Goal: Information Seeking & Learning: Learn about a topic

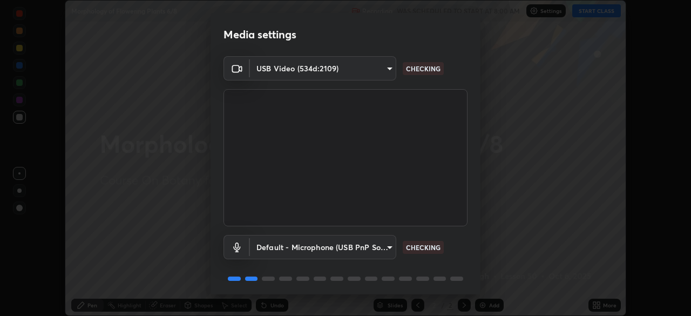
scroll to position [38, 0]
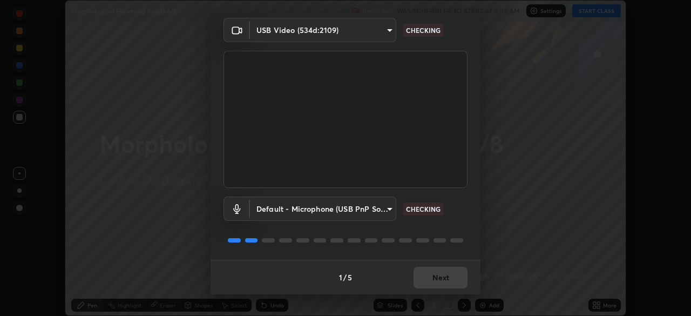
click at [438, 278] on div "1 / 5 Next" at bounding box center [346, 277] width 270 height 35
click at [437, 278] on div "1 / 5 Next" at bounding box center [346, 277] width 270 height 35
click at [439, 279] on div "1 / 5 Next" at bounding box center [346, 277] width 270 height 35
click at [439, 280] on div "1 / 5 Next" at bounding box center [346, 277] width 270 height 35
click at [437, 280] on div "1 / 5 Next" at bounding box center [346, 277] width 270 height 35
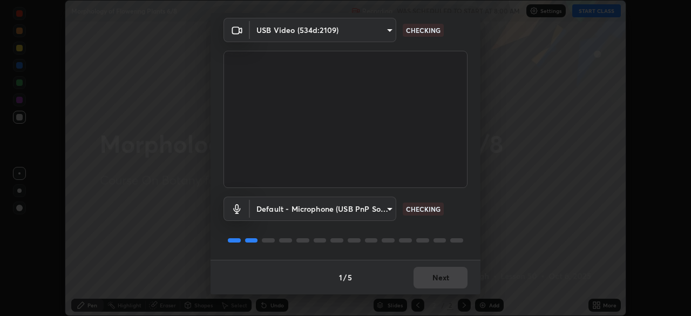
click at [437, 280] on div "1 / 5 Next" at bounding box center [346, 277] width 270 height 35
click at [438, 281] on div "1 / 5 Next" at bounding box center [346, 277] width 270 height 35
click at [437, 281] on div "1 / 5 Next" at bounding box center [346, 277] width 270 height 35
click at [440, 279] on div "1 / 5 Next" at bounding box center [346, 277] width 270 height 35
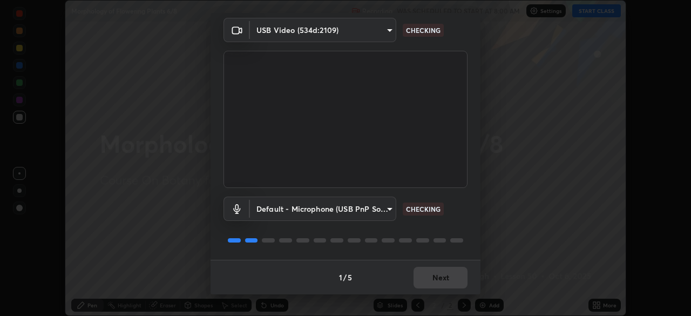
click at [437, 280] on div "1 / 5 Next" at bounding box center [346, 277] width 270 height 35
click at [436, 281] on div "1 / 5 Next" at bounding box center [346, 277] width 270 height 35
click at [432, 277] on button "Next" at bounding box center [441, 278] width 54 height 22
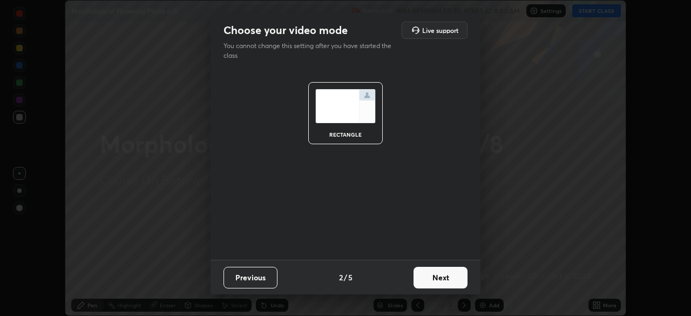
scroll to position [0, 0]
click at [433, 277] on button "Next" at bounding box center [441, 278] width 54 height 22
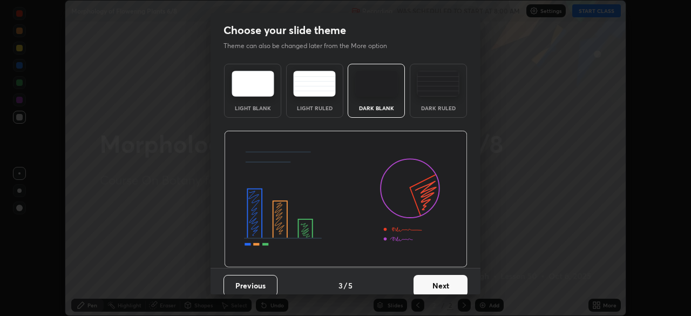
click at [430, 275] on button "Next" at bounding box center [441, 286] width 54 height 22
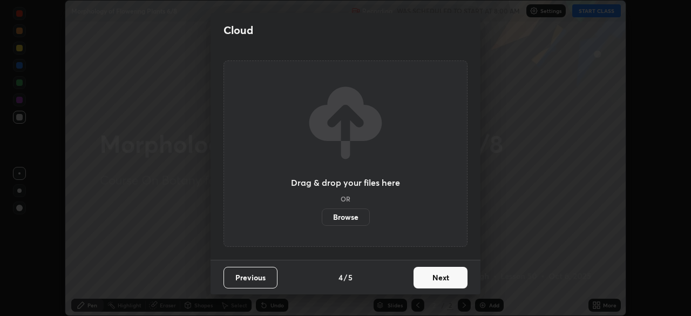
click at [435, 279] on button "Next" at bounding box center [441, 278] width 54 height 22
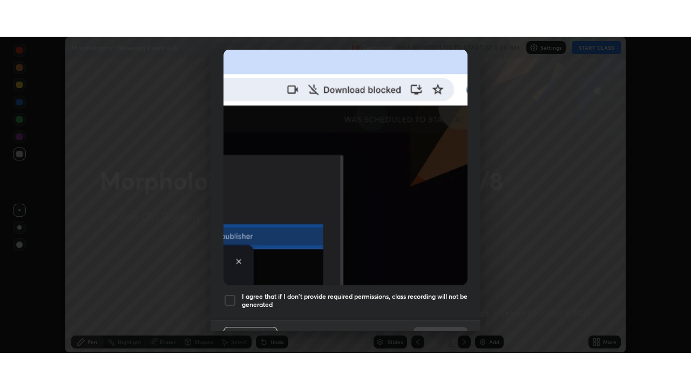
scroll to position [259, 0]
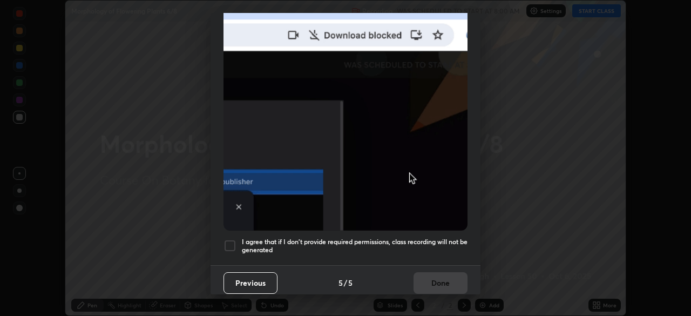
click at [353, 246] on h5 "I agree that if I don't provide required permissions, class recording will not …" at bounding box center [355, 246] width 226 height 17
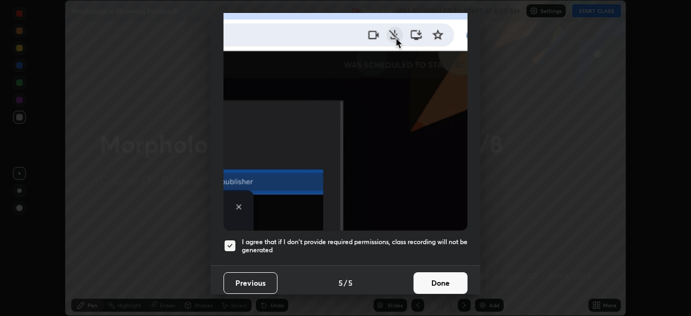
click at [454, 281] on button "Done" at bounding box center [441, 283] width 54 height 22
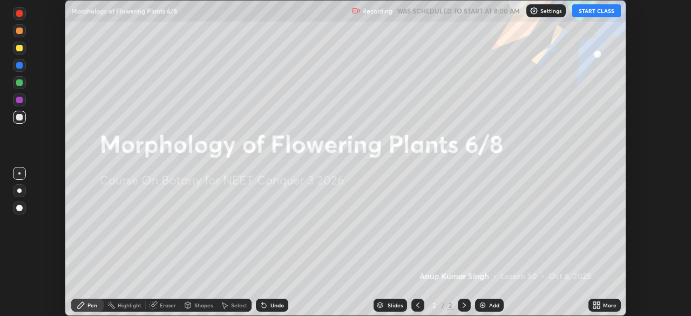
click at [595, 304] on icon at bounding box center [595, 303] width 3 height 3
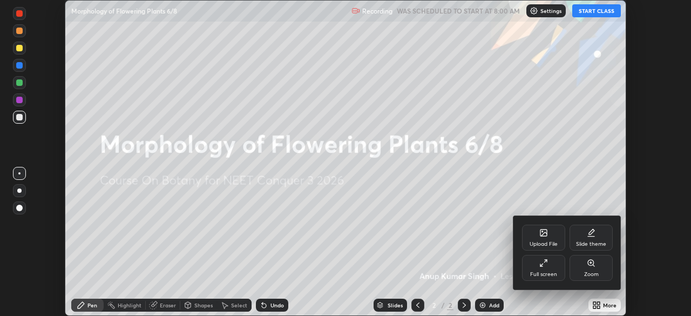
click at [544, 260] on icon at bounding box center [544, 263] width 9 height 9
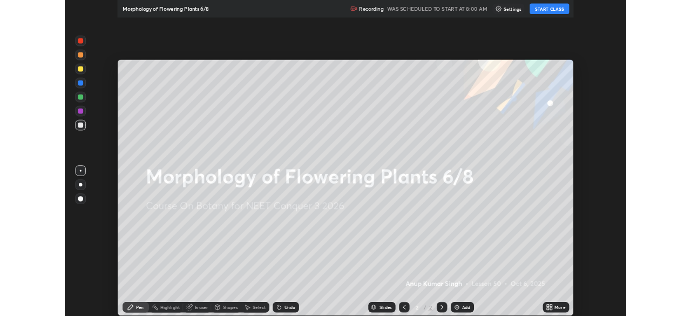
scroll to position [389, 691]
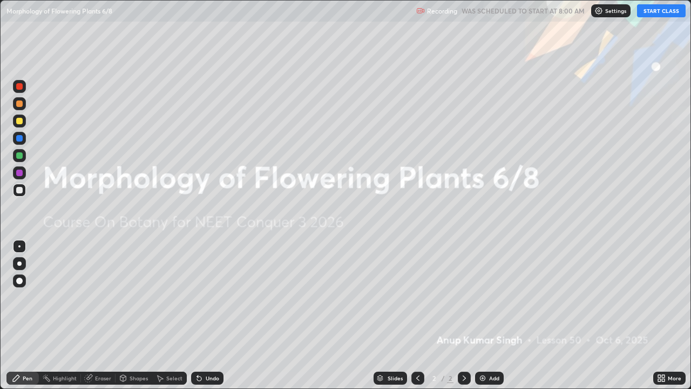
click at [650, 14] on button "START CLASS" at bounding box center [661, 10] width 49 height 13
click at [487, 315] on div "Add" at bounding box center [489, 378] width 29 height 13
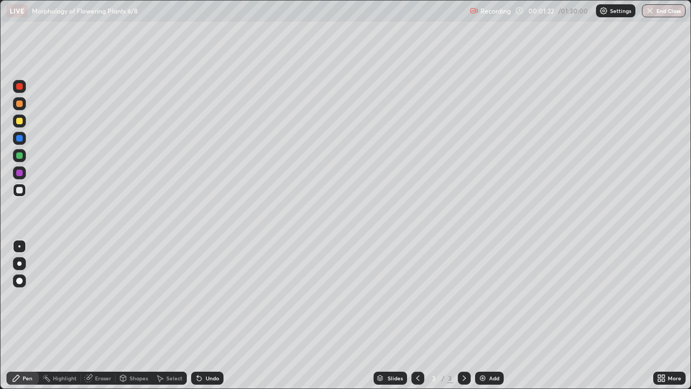
click at [21, 264] on div at bounding box center [19, 263] width 4 height 4
click at [20, 123] on div at bounding box center [19, 121] width 6 height 6
click at [102, 315] on div "Eraser" at bounding box center [103, 377] width 16 height 5
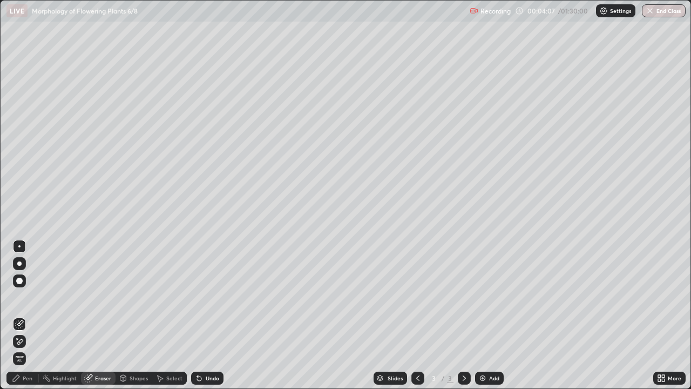
click at [31, 315] on div "Pen" at bounding box center [28, 377] width 10 height 5
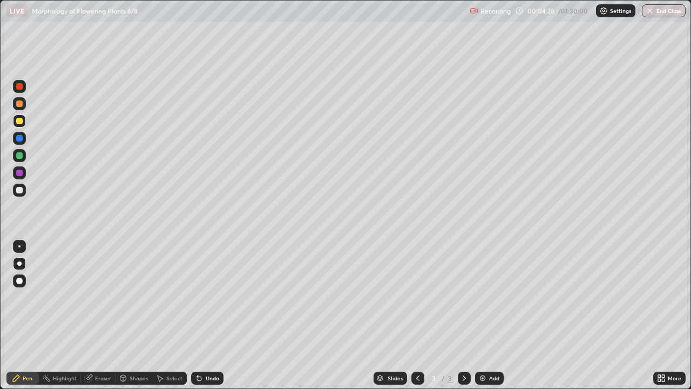
click at [17, 191] on div at bounding box center [19, 190] width 6 height 6
click at [20, 121] on div at bounding box center [19, 121] width 6 height 6
click at [25, 275] on div at bounding box center [19, 280] width 13 height 17
click at [19, 189] on div at bounding box center [19, 190] width 6 height 6
click at [19, 246] on div at bounding box center [19, 246] width 2 height 2
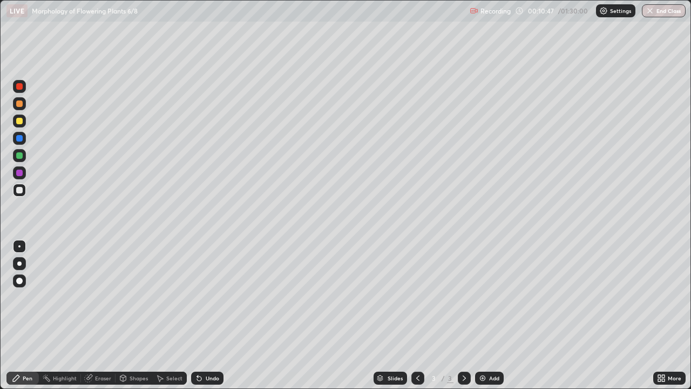
click at [22, 287] on div at bounding box center [19, 280] width 13 height 13
click at [21, 87] on div at bounding box center [19, 86] width 6 height 6
click at [102, 315] on div "Eraser" at bounding box center [98, 378] width 35 height 13
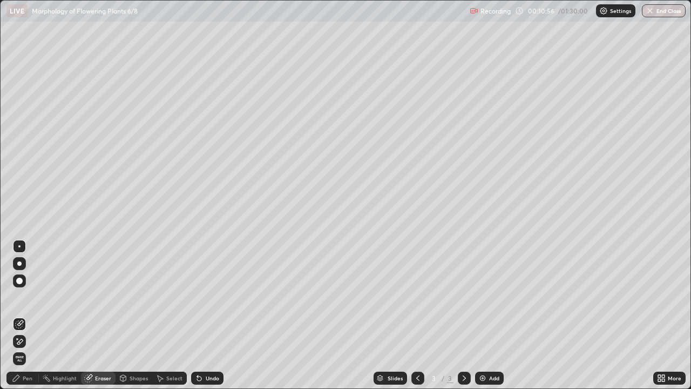
click at [21, 315] on div "Pen" at bounding box center [22, 378] width 32 height 13
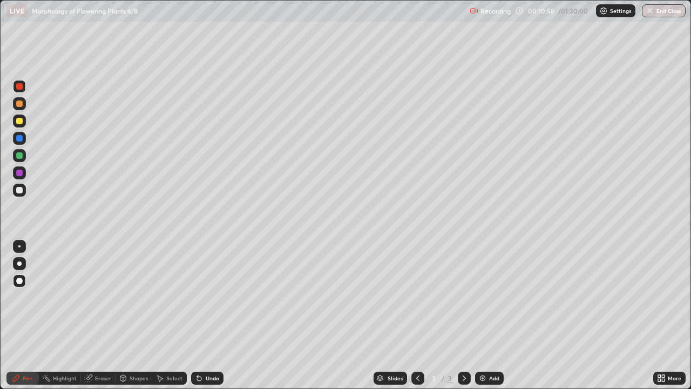
click at [20, 283] on div at bounding box center [19, 281] width 6 height 6
click at [22, 89] on div at bounding box center [19, 86] width 13 height 13
click at [19, 246] on div at bounding box center [19, 246] width 2 height 2
click at [19, 195] on div at bounding box center [19, 190] width 13 height 13
click at [483, 315] on img at bounding box center [482, 378] width 9 height 9
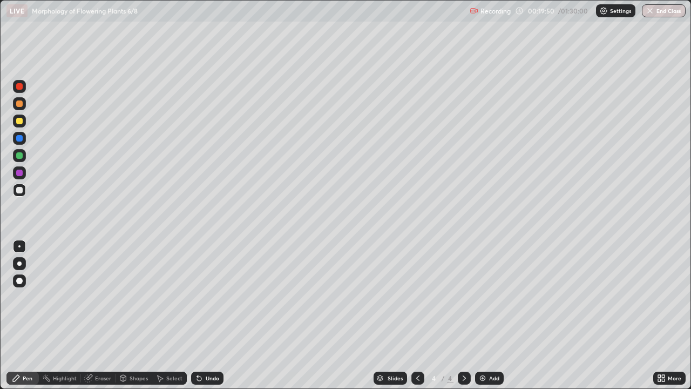
click at [104, 315] on div "Eraser" at bounding box center [103, 377] width 16 height 5
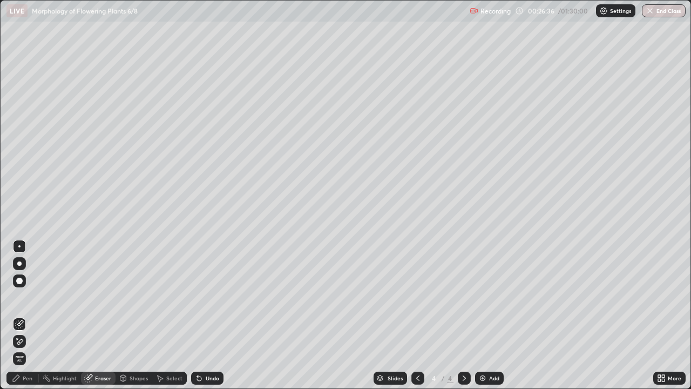
click at [29, 315] on div "Pen" at bounding box center [28, 377] width 10 height 5
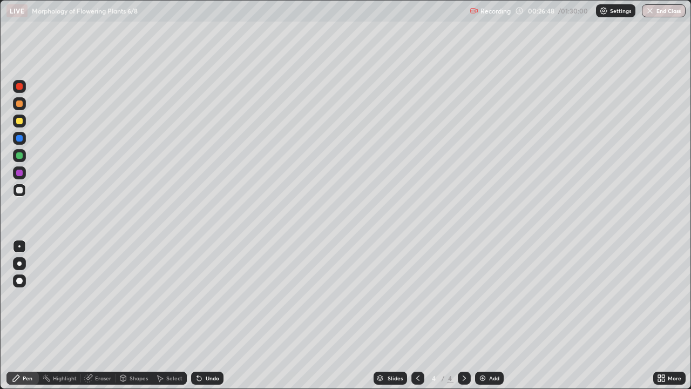
click at [17, 120] on div at bounding box center [19, 121] width 6 height 6
click at [20, 278] on div at bounding box center [19, 281] width 6 height 6
click at [482, 315] on img at bounding box center [482, 378] width 9 height 9
click at [131, 315] on div "Shapes" at bounding box center [134, 378] width 37 height 13
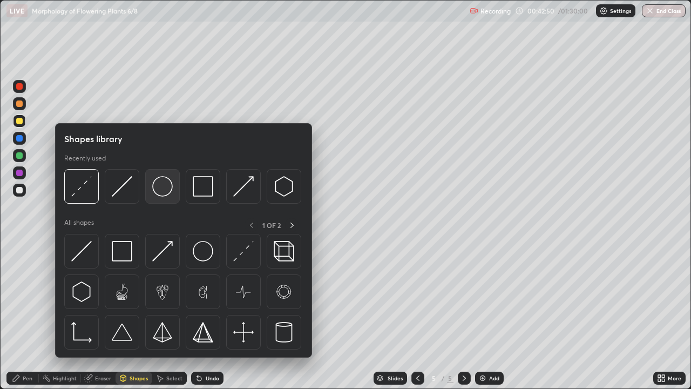
click at [164, 189] on img at bounding box center [162, 186] width 21 height 21
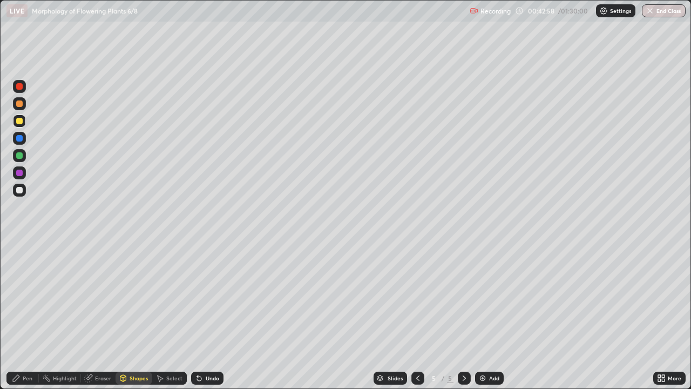
click at [26, 315] on div "Pen" at bounding box center [28, 377] width 10 height 5
click at [23, 264] on div at bounding box center [19, 263] width 13 height 13
click at [19, 103] on div at bounding box center [19, 103] width 6 height 6
click at [102, 315] on div "Eraser" at bounding box center [98, 378] width 35 height 13
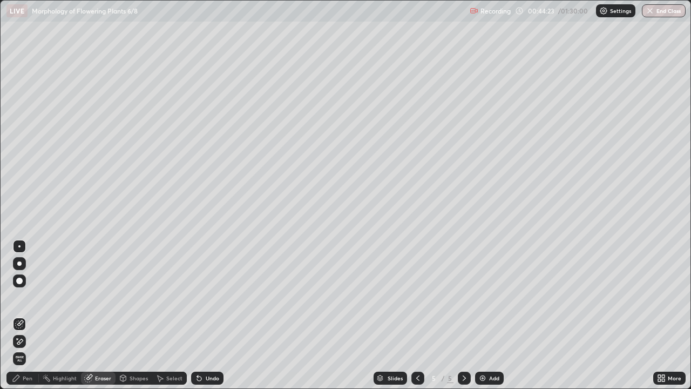
click at [24, 315] on div "Pen" at bounding box center [28, 377] width 10 height 5
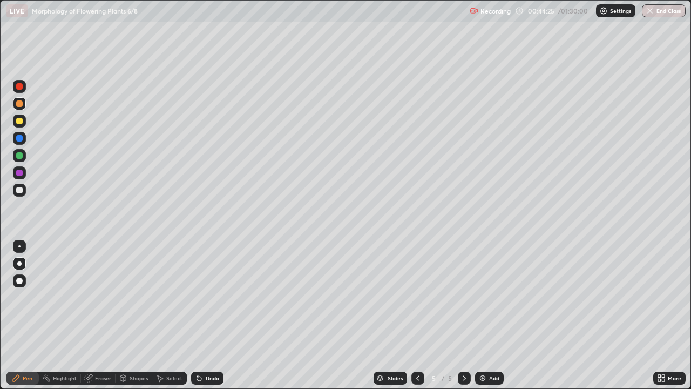
click at [21, 154] on div at bounding box center [19, 155] width 6 height 6
click at [19, 279] on div at bounding box center [19, 281] width 6 height 6
click at [137, 315] on div "Shapes" at bounding box center [134, 378] width 37 height 22
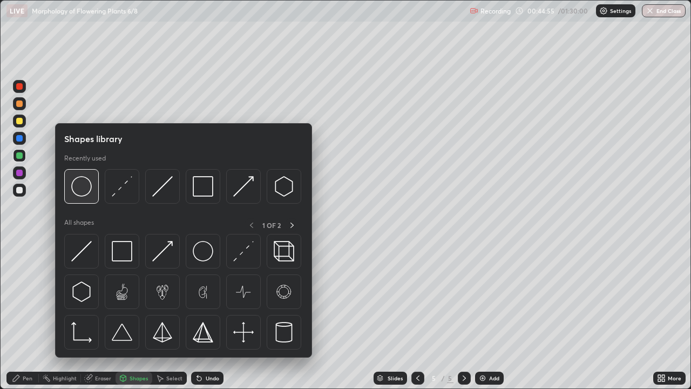
click at [90, 192] on img at bounding box center [81, 186] width 21 height 21
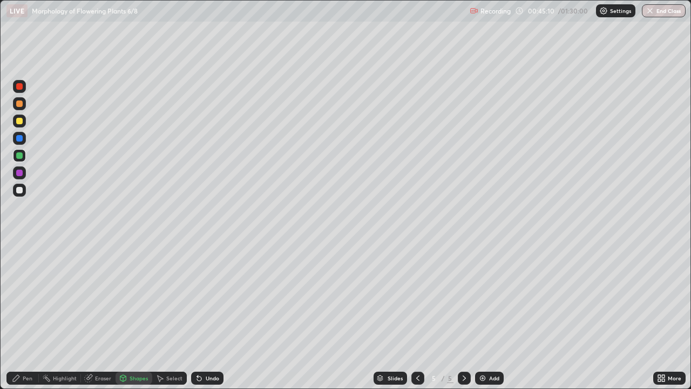
click at [213, 315] on div "Undo" at bounding box center [207, 378] width 32 height 13
click at [215, 315] on div "Undo" at bounding box center [213, 377] width 14 height 5
click at [18, 315] on icon at bounding box center [16, 378] width 9 height 9
click at [19, 246] on div at bounding box center [19, 246] width 2 height 2
click at [21, 194] on div at bounding box center [19, 190] width 13 height 13
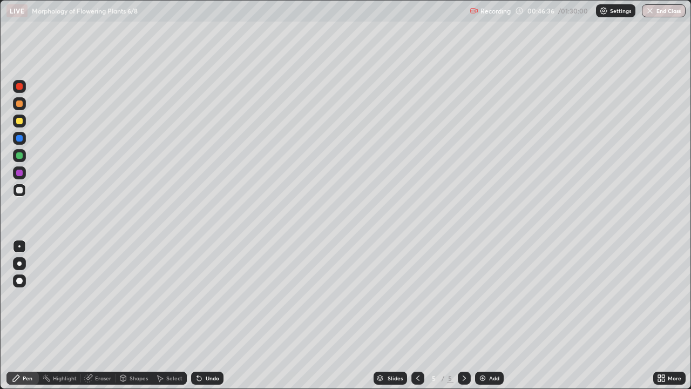
click at [16, 285] on div at bounding box center [19, 280] width 13 height 13
click at [104, 315] on div "Eraser" at bounding box center [103, 377] width 16 height 5
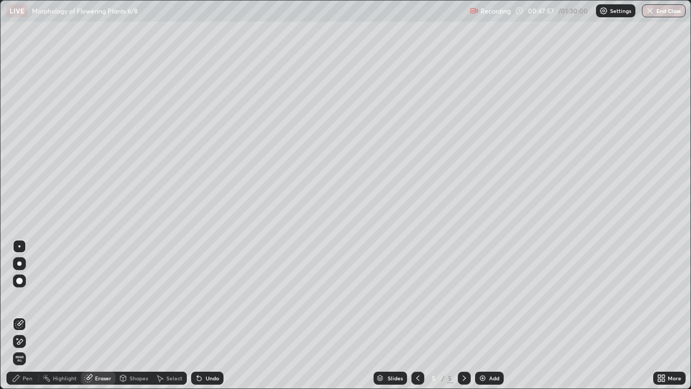
click at [23, 315] on div "Pen" at bounding box center [22, 378] width 32 height 13
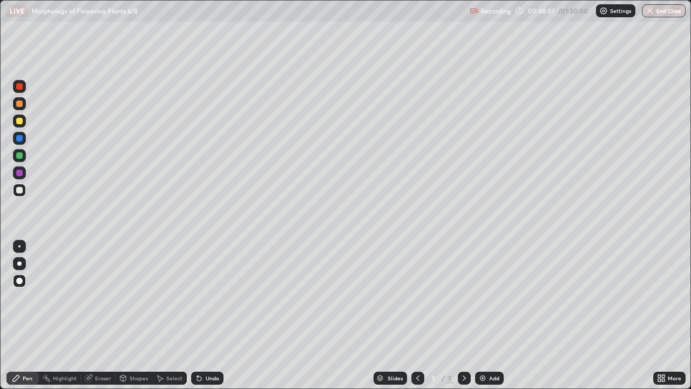
click at [104, 315] on div "Eraser" at bounding box center [103, 377] width 16 height 5
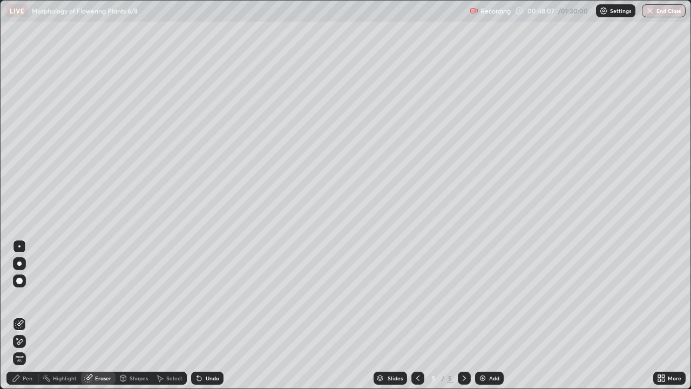
click at [25, 315] on div "Pen" at bounding box center [22, 378] width 32 height 13
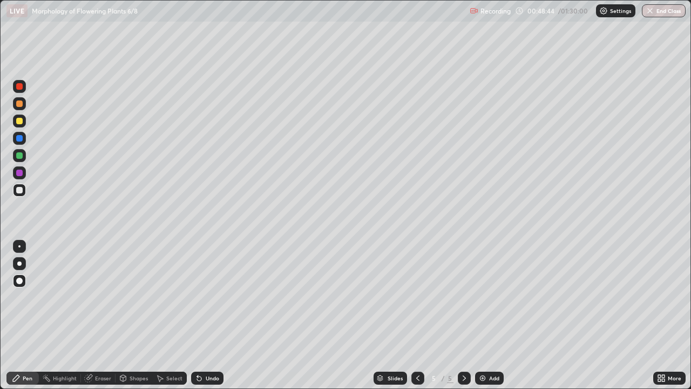
click at [19, 246] on div at bounding box center [19, 246] width 2 height 2
click at [17, 120] on div at bounding box center [19, 121] width 6 height 6
click at [18, 282] on div at bounding box center [19, 281] width 6 height 6
click at [18, 190] on div at bounding box center [19, 190] width 6 height 6
click at [17, 153] on div at bounding box center [19, 155] width 6 height 6
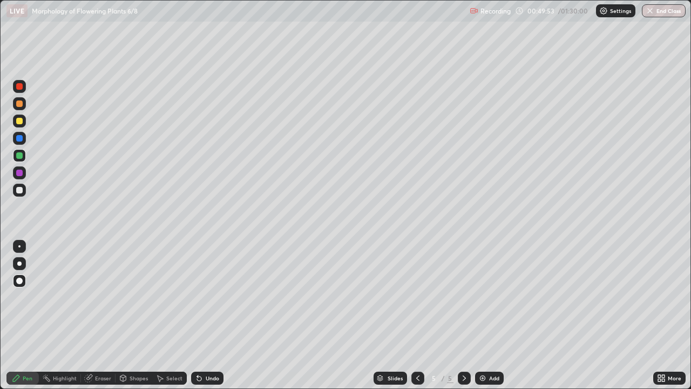
click at [19, 246] on div at bounding box center [19, 246] width 2 height 2
click at [418, 315] on div at bounding box center [418, 378] width 13 height 13
click at [463, 315] on icon at bounding box center [464, 378] width 9 height 9
click at [486, 315] on img at bounding box center [482, 378] width 9 height 9
click at [659, 12] on button "End Class" at bounding box center [664, 10] width 44 height 13
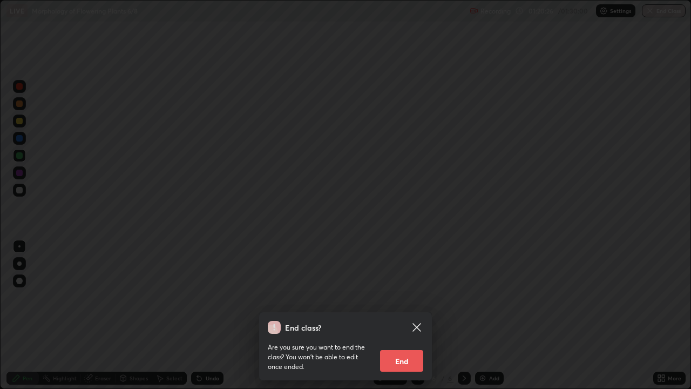
click at [398, 315] on button "End" at bounding box center [401, 361] width 43 height 22
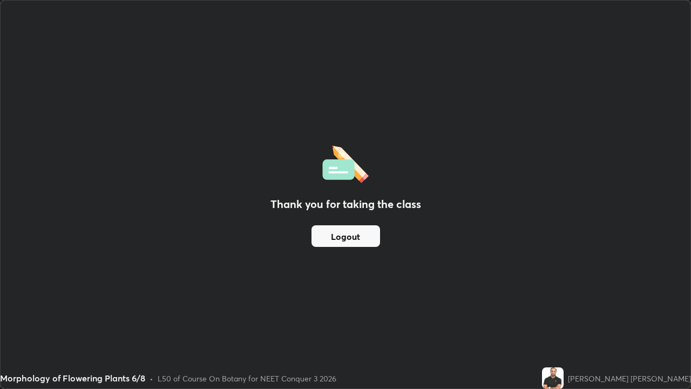
click at [351, 237] on button "Logout" at bounding box center [346, 236] width 69 height 22
click at [276, 140] on div "Thank you for taking the class Logout" at bounding box center [346, 195] width 690 height 388
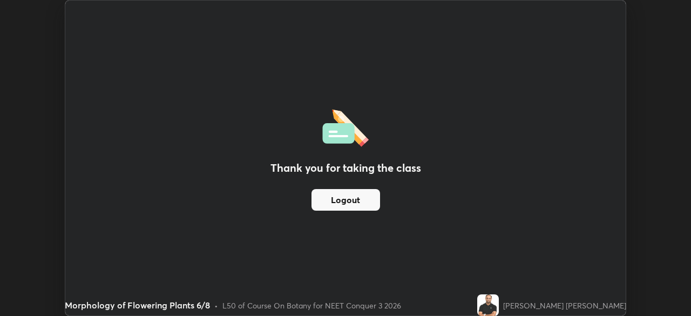
scroll to position [53690, 53315]
